Goal: Transaction & Acquisition: Purchase product/service

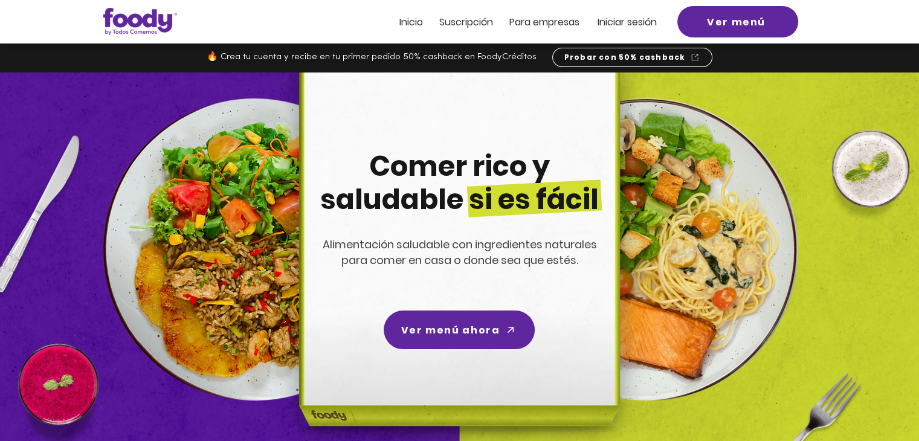
click at [628, 29] on span "Iniciar sesión" at bounding box center [627, 22] width 59 height 14
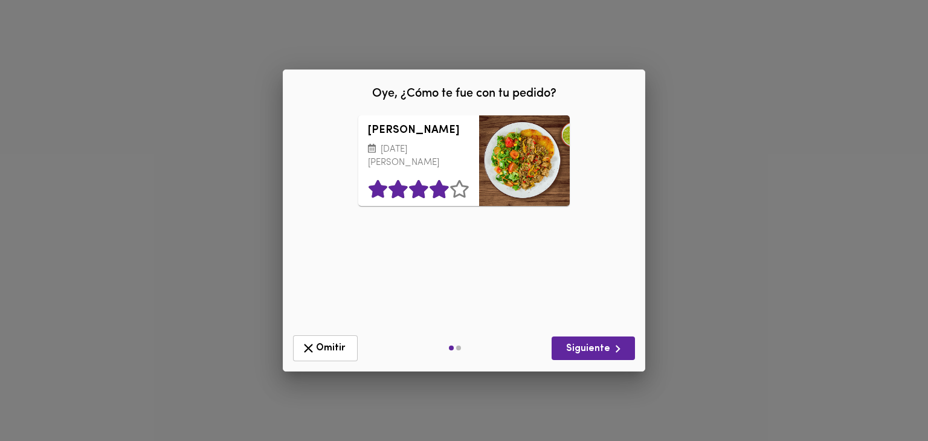
click at [431, 189] on icon at bounding box center [439, 189] width 19 height 18
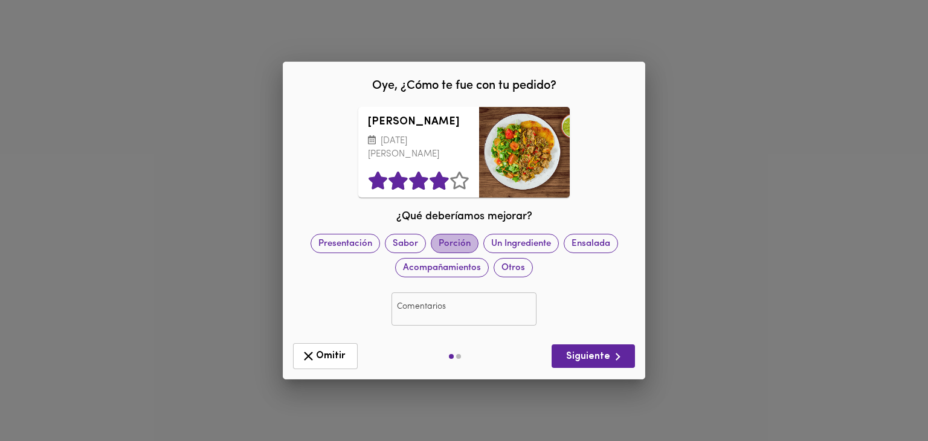
click at [444, 240] on span "Porción" at bounding box center [454, 243] width 47 height 13
click at [482, 318] on input "text" at bounding box center [464, 309] width 145 height 33
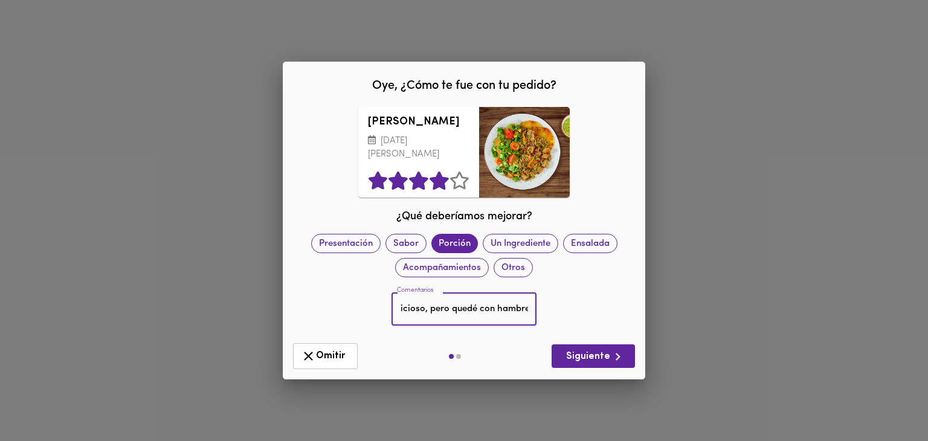
scroll to position [0, 16]
type input "Delicioso, pero quedé con hambre!"
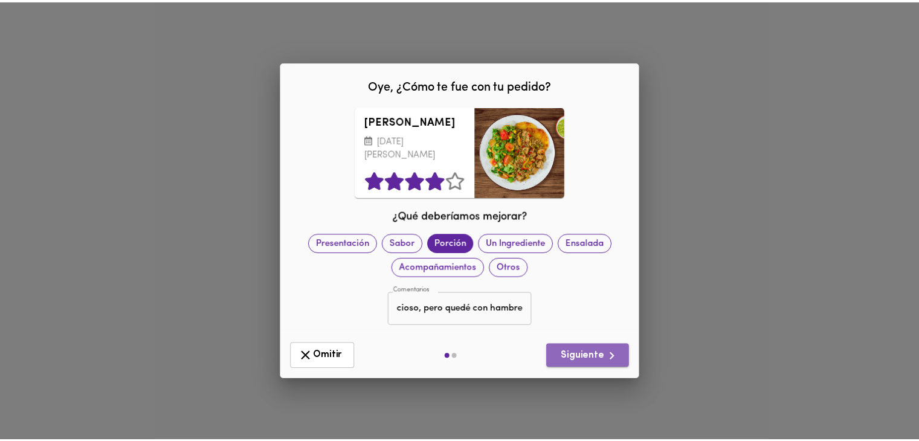
scroll to position [0, 0]
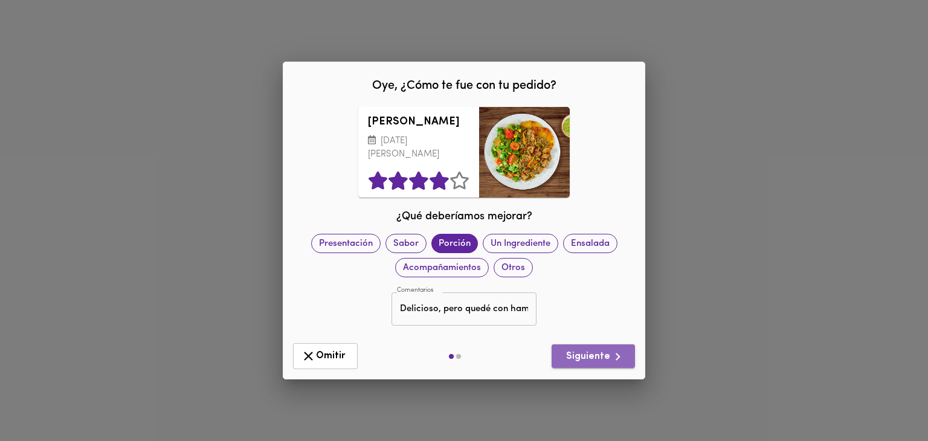
click at [610, 352] on icon "button" at bounding box center [617, 356] width 15 height 15
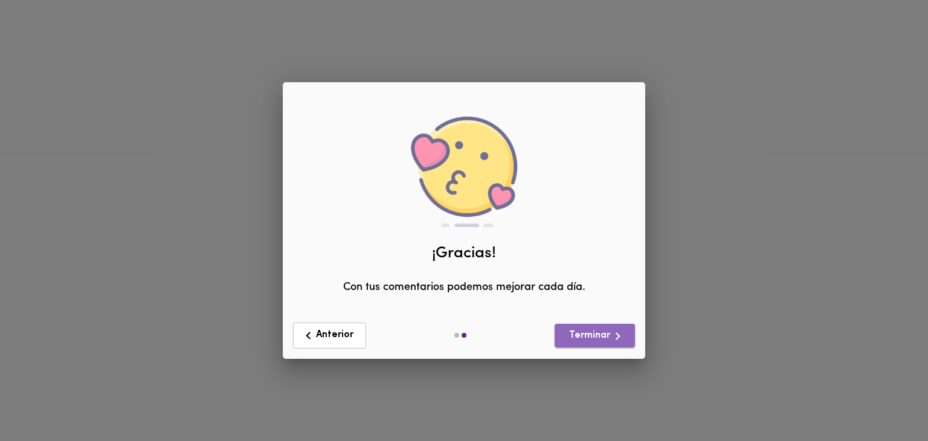
click at [608, 337] on span "Terminar" at bounding box center [594, 336] width 61 height 15
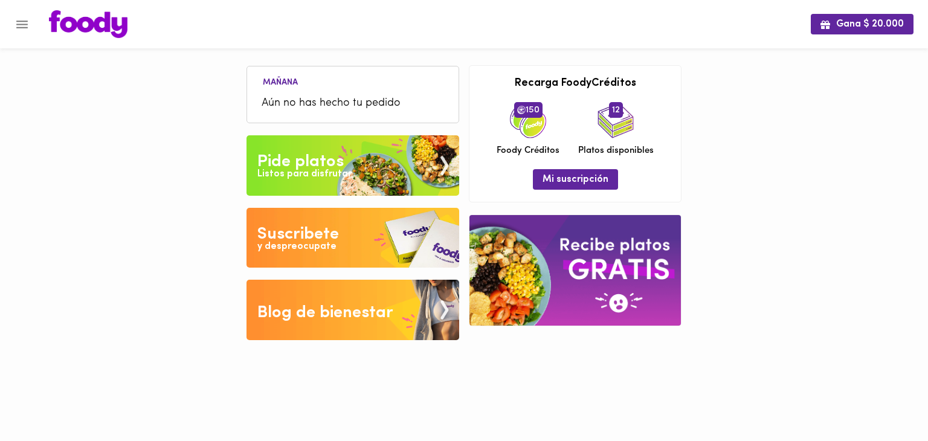
click at [354, 199] on div "[DATE] Aún no has hecho tu pedido Tu pago contraentrega por $- está pendiente ,…" at bounding box center [353, 196] width 222 height 299
click at [343, 182] on img at bounding box center [353, 165] width 213 height 60
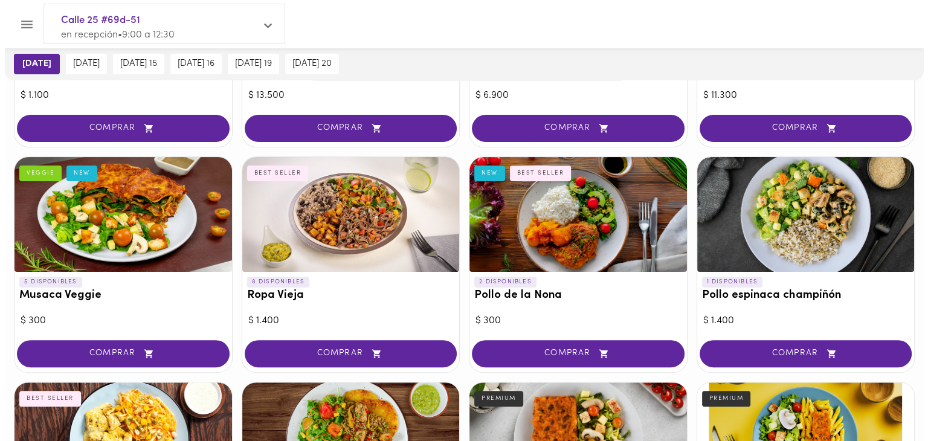
scroll to position [234, 0]
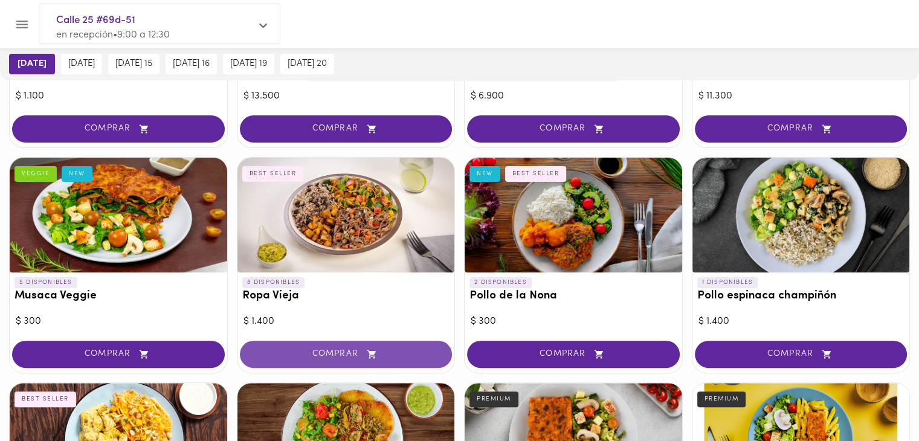
click at [325, 349] on span "COMPRAR" at bounding box center [346, 354] width 182 height 10
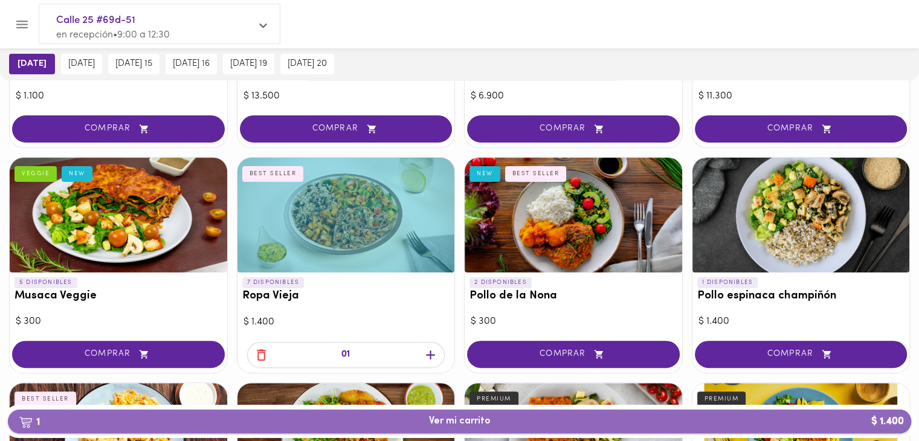
click at [434, 421] on span "1 Ver mi carrito $ 1.400" at bounding box center [460, 421] width 62 height 11
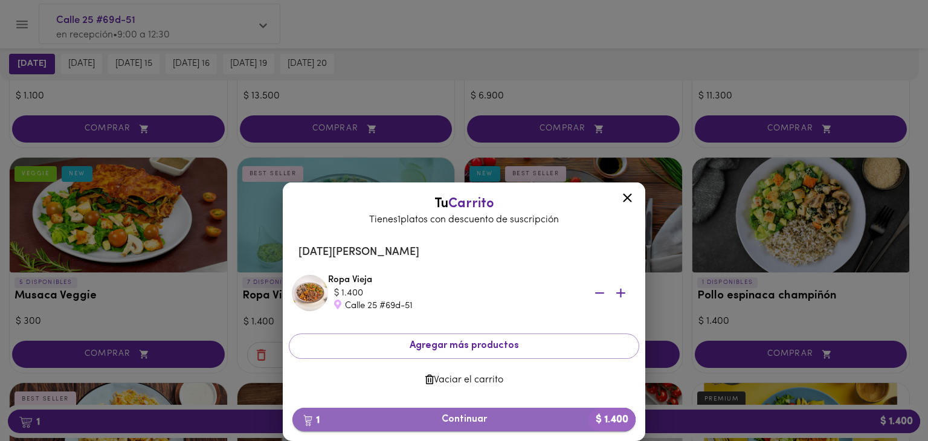
click at [471, 422] on span "1 Continuar $ 1.400" at bounding box center [464, 419] width 324 height 11
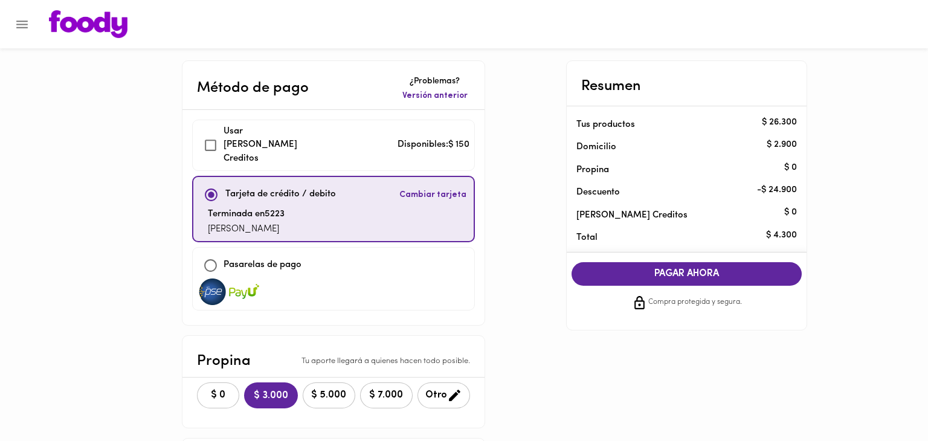
checkbox input "true"
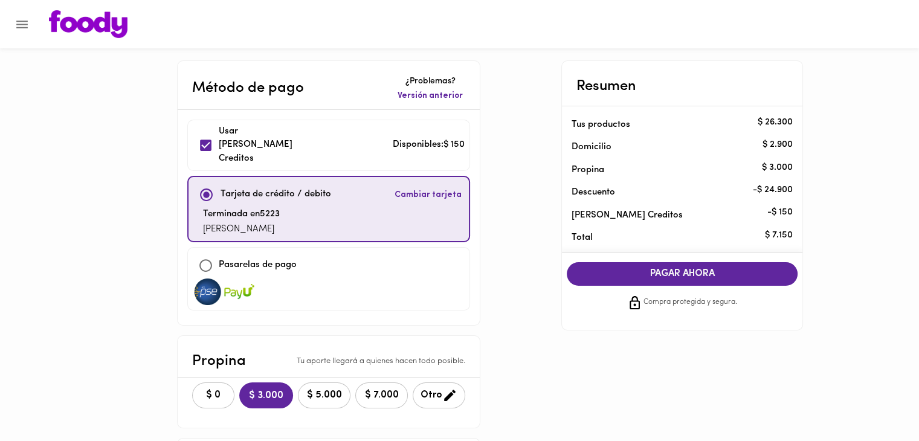
click at [631, 275] on span "PAGAR AHORA" at bounding box center [682, 273] width 207 height 11
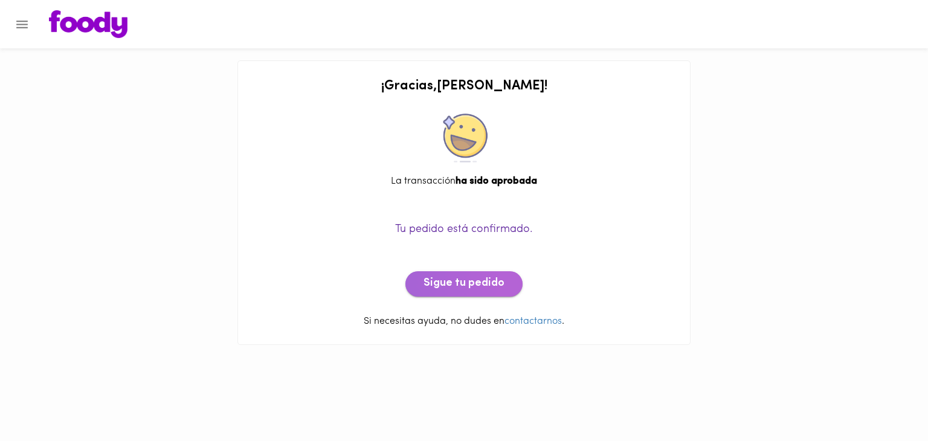
click at [465, 291] on button "Sigue tu pedido" at bounding box center [463, 283] width 117 height 25
